Goal: Navigation & Orientation: Go to known website

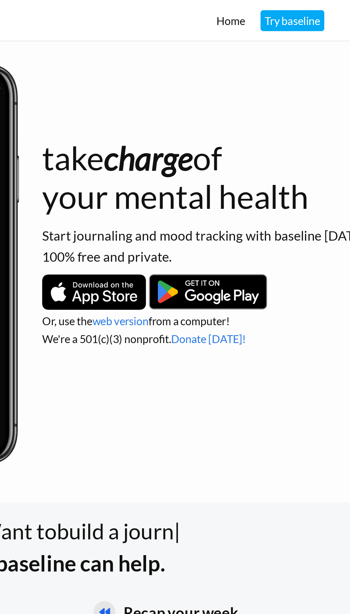
click at [250, 12] on link "Home" at bounding box center [254, 10] width 15 height 7
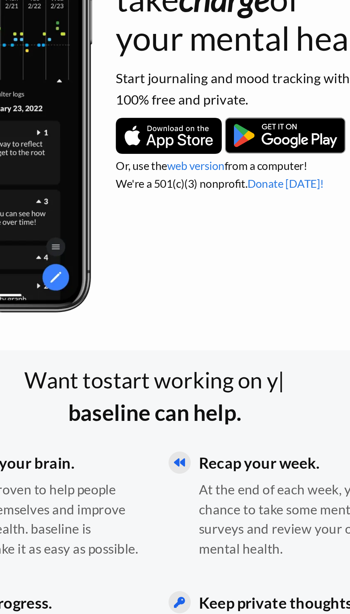
click at [193, 169] on link "web version" at bounding box center [196, 169] width 30 height 7
